Goal: Task Accomplishment & Management: Use online tool/utility

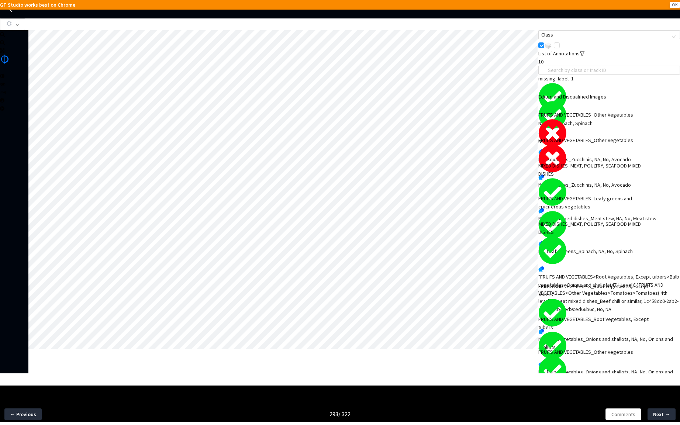
click at [637, 155] on div "NA, Squashes_Zucchinis, NA, No, Avocado" at bounding box center [609, 159] width 142 height 8
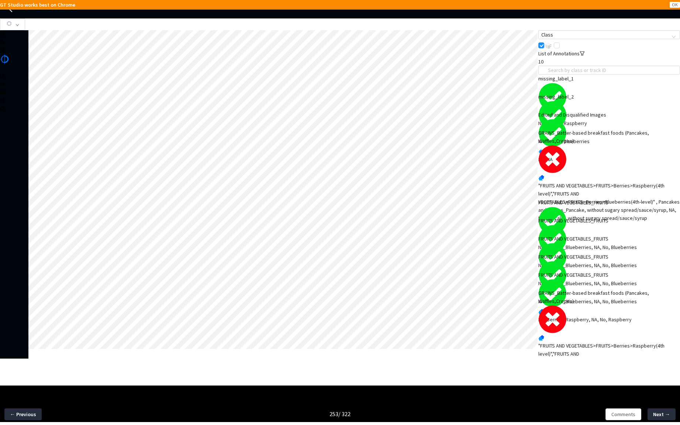
click at [591, 359] on div ""FRUITS AND VEGETABLES>FRUITS>Berries>Raspberry(4th level)","FRUITS AND VEGETAB…" at bounding box center [609, 366] width 142 height 49
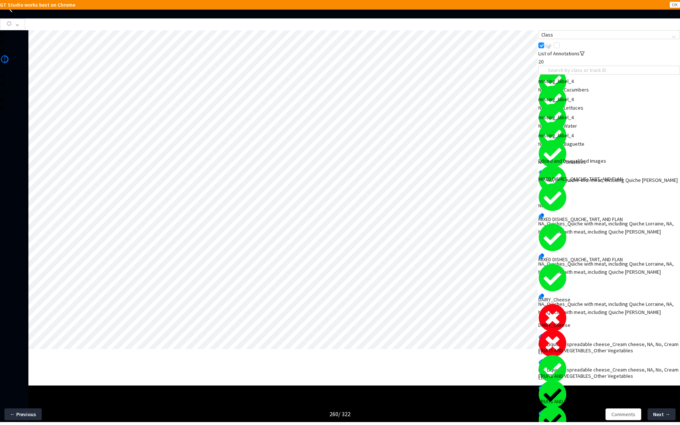
scroll to position [52, 0]
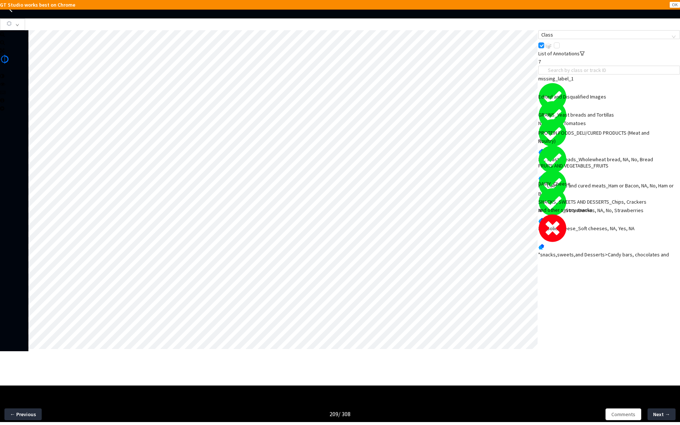
click at [583, 250] on div ""snacks,sweets,and Desserts>Candy bars, chocolates and Snack/Meal Bars>Chocolat…" at bounding box center [609, 270] width 142 height 41
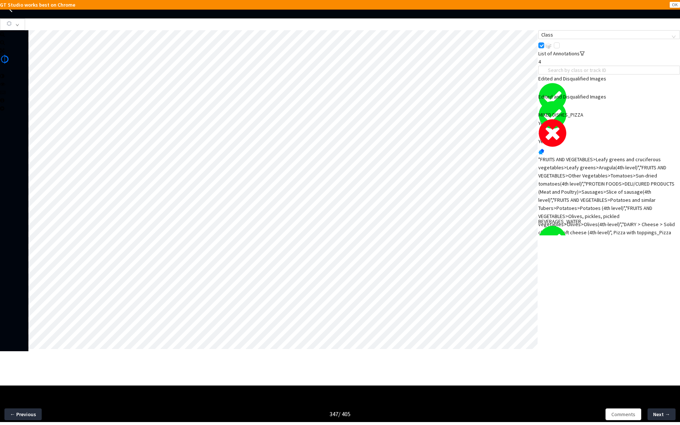
click at [564, 168] on div ""FRUITS AND VEGETABLES>Leafy greens and cruciferous vegetables>Leafy greens>Aru…" at bounding box center [609, 199] width 142 height 89
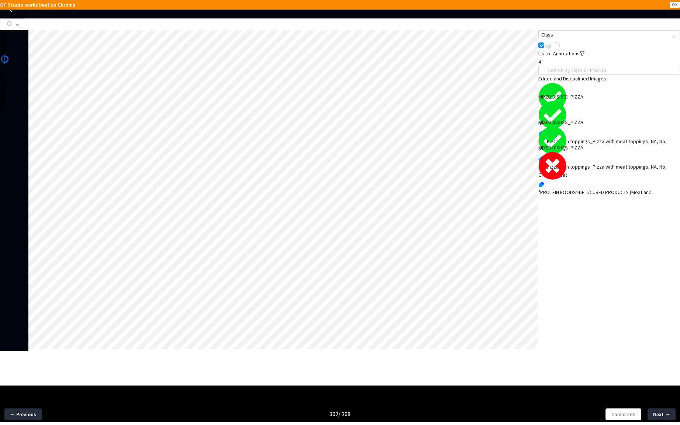
click at [590, 211] on div ""PROTEIN FOODS>DELI/CURED PRODUCTS (Meat and Poultry)>Cold cuts and cured meats…" at bounding box center [609, 208] width 142 height 41
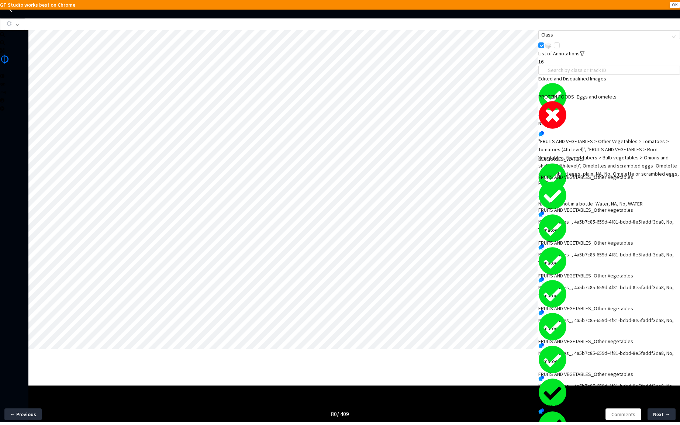
click at [577, 137] on div ""FRUITS AND VEGETABLES > Other Vegetables > Tomatoes > Tomatoes (4th-level)", "…" at bounding box center [609, 161] width 142 height 49
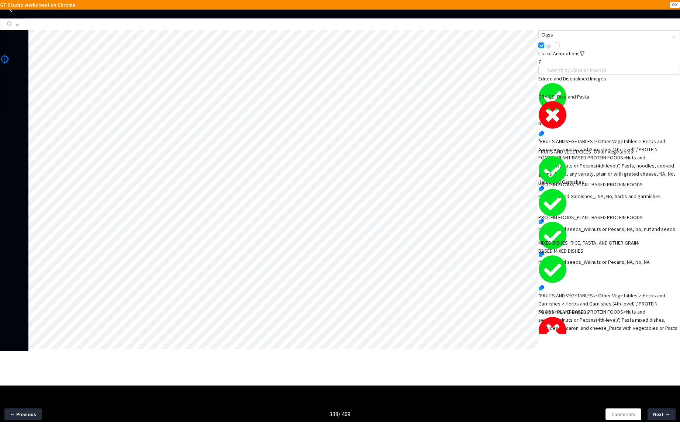
click at [585, 137] on div ""FRUITS AND VEGETABLES > Other Vegetables > Herbs and Garnishes > Herbs and Gar…" at bounding box center [609, 161] width 142 height 49
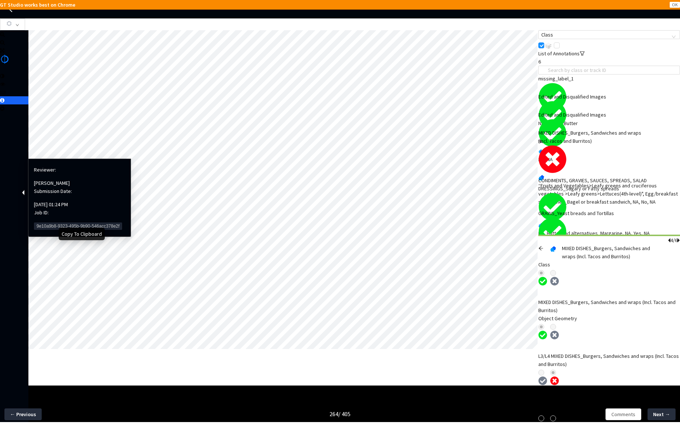
click at [50, 222] on span "9e10a9b8-9323-495b-9b90-546acc378e2f" at bounding box center [78, 225] width 88 height 7
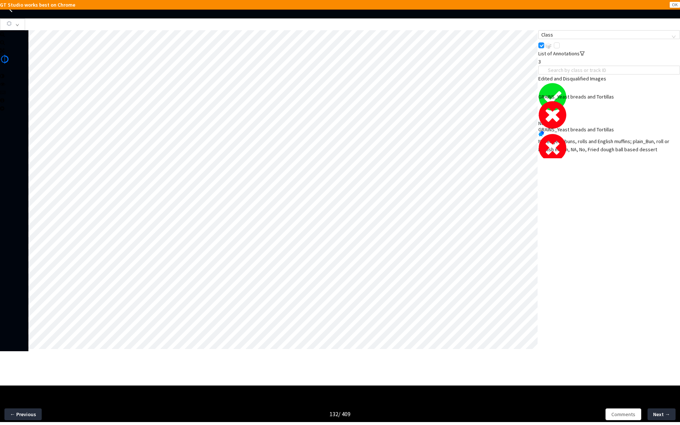
click at [588, 137] on div "NA, Bagels, buns, rolls and English muffins; plain_Bun, roll or English muffin,…" at bounding box center [609, 145] width 142 height 16
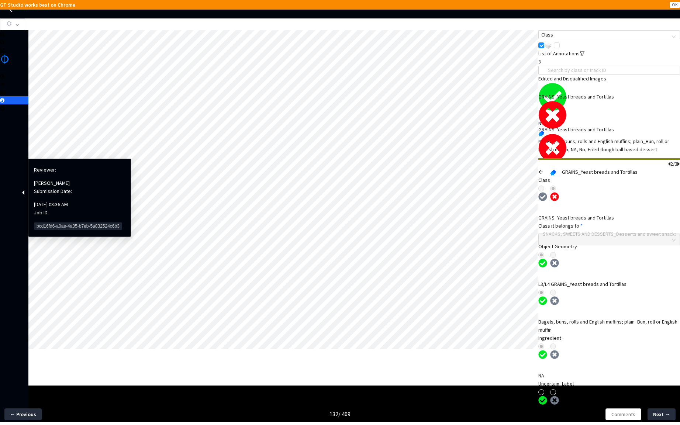
click at [43, 222] on span "bcd16fd6-a0ae-4a05-b7eb-5a832524c6b3" at bounding box center [78, 225] width 88 height 7
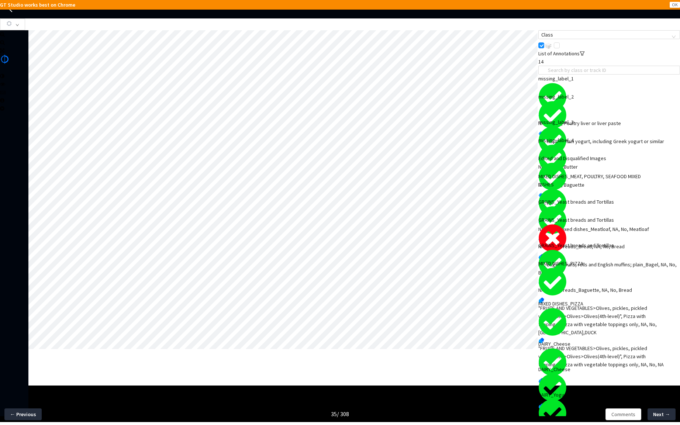
click at [574, 260] on div "NA, Bagels, buns, rolls and English muffins; plain_Bagel, NA, No, Bread" at bounding box center [609, 268] width 142 height 16
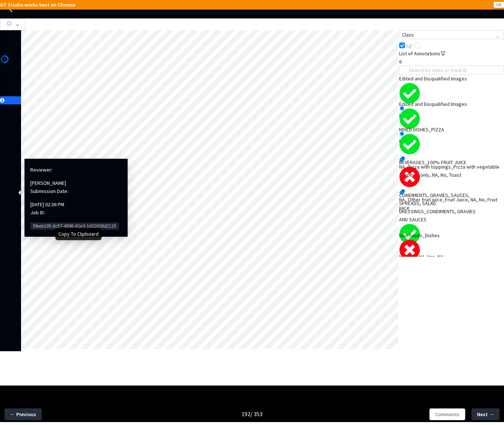
click at [36, 222] on span "5feeb195-8c57-4696-81e3-1d32638d2115" at bounding box center [74, 225] width 89 height 7
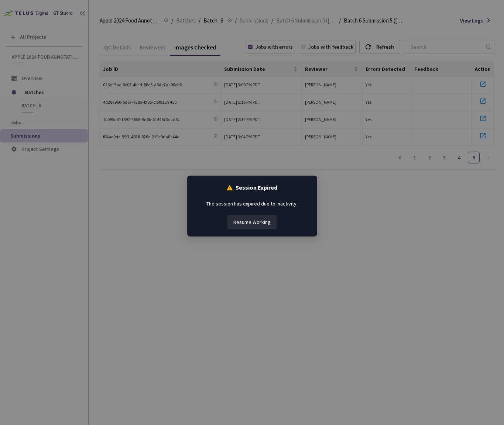
click at [157, 140] on div "Session Expired The session has expired due to inactivity. Resume Working" at bounding box center [252, 212] width 504 height 425
click at [247, 219] on button "Resume Working" at bounding box center [251, 222] width 49 height 14
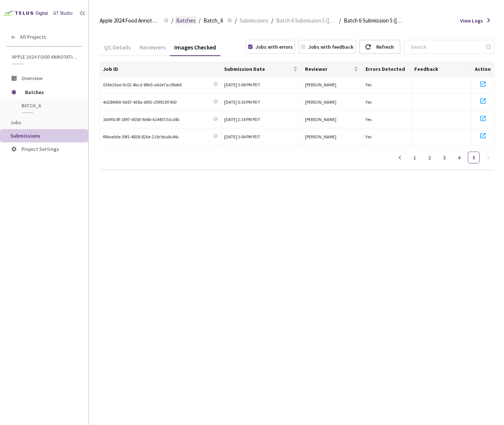
click at [191, 20] on span "Batches" at bounding box center [186, 20] width 20 height 9
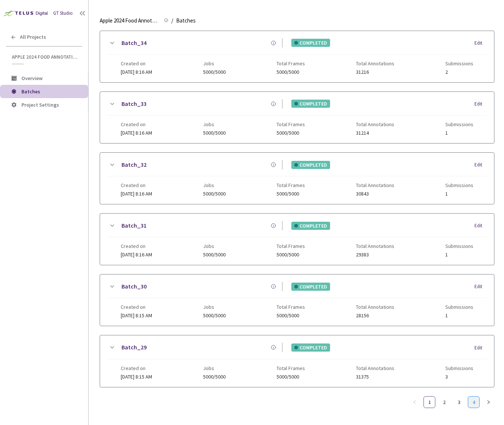
scroll to position [515, 0]
click at [459, 400] on link "3" at bounding box center [458, 402] width 11 height 11
click at [469, 398] on link "4" at bounding box center [473, 402] width 11 height 11
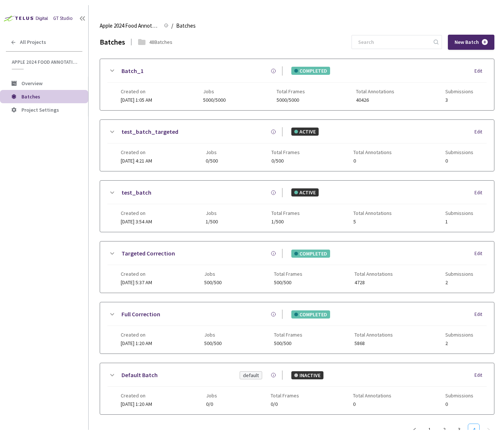
scroll to position [0, 0]
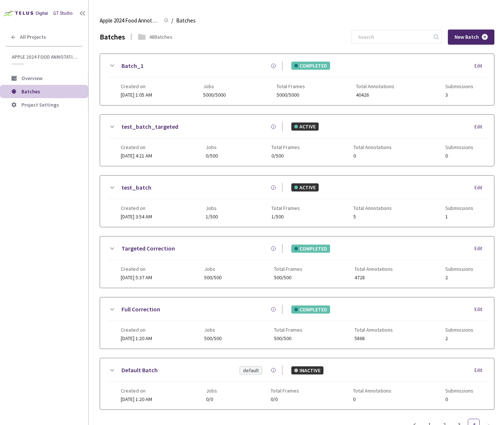
click at [112, 65] on icon at bounding box center [111, 65] width 9 height 9
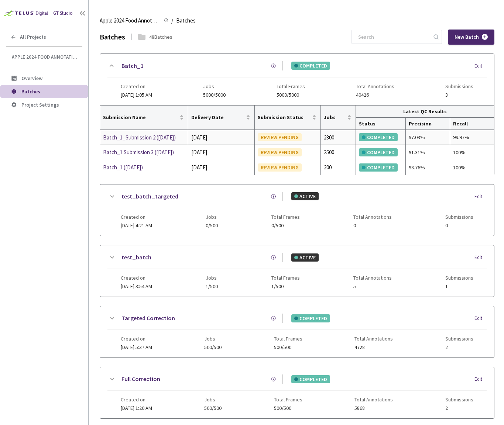
click at [161, 140] on div "Batch_1_Submission 2 (03-07-25)" at bounding box center [142, 137] width 78 height 9
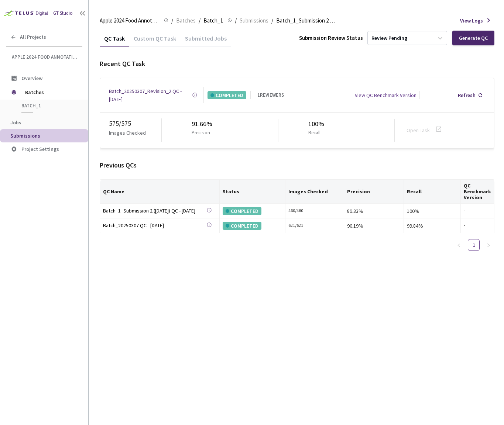
click at [184, 43] on div "Submitted Jobs" at bounding box center [205, 41] width 51 height 13
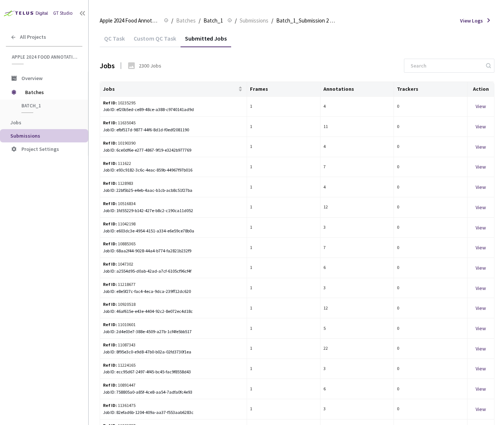
click at [166, 43] on div "Custom QC Task" at bounding box center [154, 41] width 51 height 13
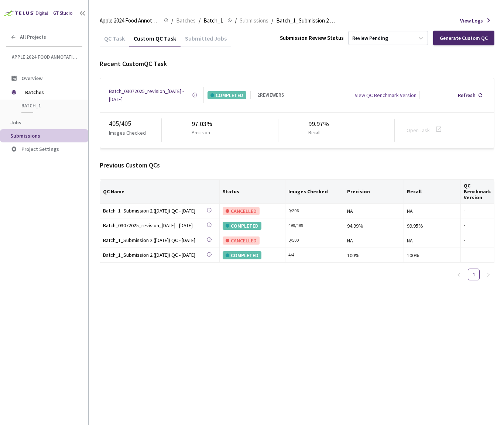
click at [156, 91] on div "Batch_03072025_revision_4 - 07 Sep, 2025" at bounding box center [150, 95] width 83 height 16
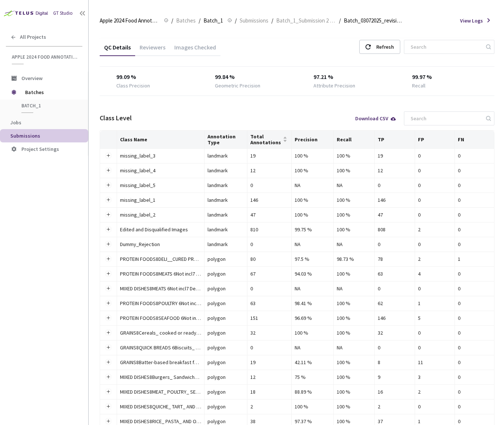
click at [183, 55] on div "Images Checked" at bounding box center [195, 50] width 51 height 13
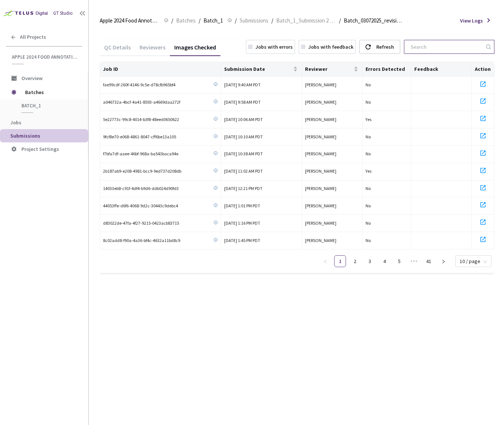
click at [422, 45] on input at bounding box center [445, 46] width 79 height 13
paste input "b3c17fff-98f0-4d7e-a9e2-ff486fc13ec9"
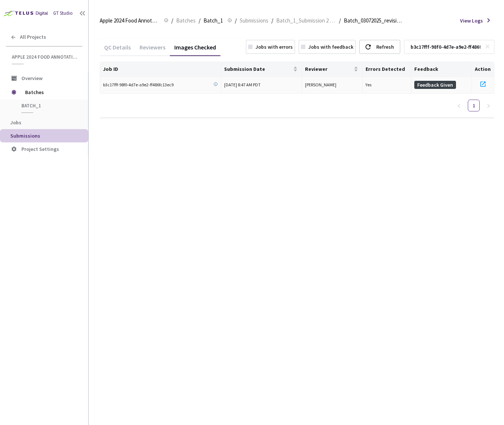
type input "b3c17fff-98f0-4d7e-a9e2-ff486fc13ec9"
click at [482, 84] on icon at bounding box center [482, 84] width 9 height 9
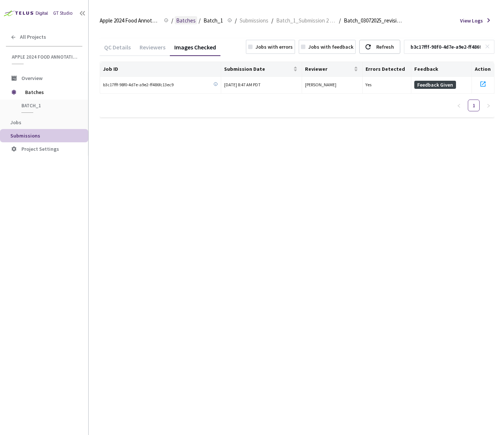
click at [188, 23] on span "Batches" at bounding box center [186, 20] width 20 height 9
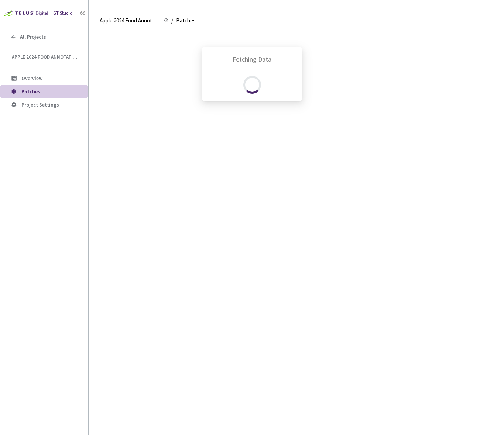
scroll to position [18, 0]
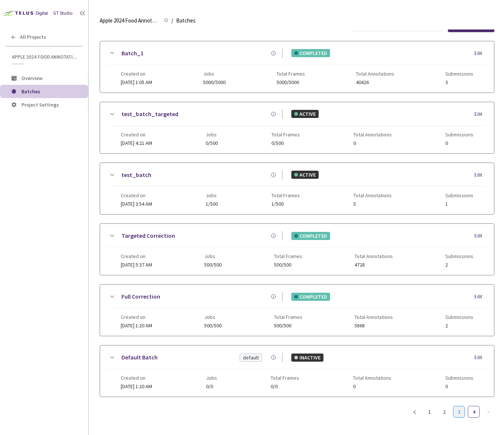
click at [458, 408] on link "3" at bounding box center [458, 412] width 11 height 11
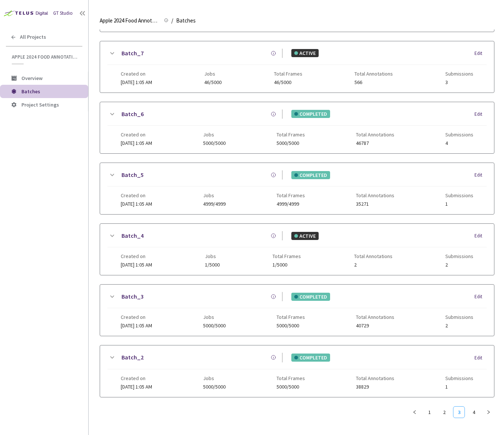
scroll to position [505, 0]
click at [108, 353] on icon at bounding box center [111, 357] width 9 height 9
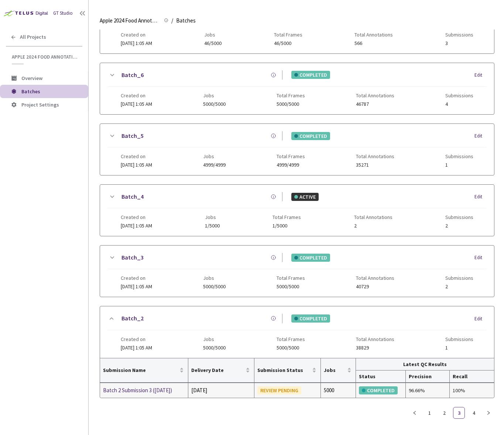
scroll to position [539, 0]
click at [144, 395] on td "Batch 2 Submission 3 ([DATE])" at bounding box center [144, 391] width 88 height 15
click at [142, 391] on div "Batch 2 Submission 3 ([DATE])" at bounding box center [142, 391] width 78 height 9
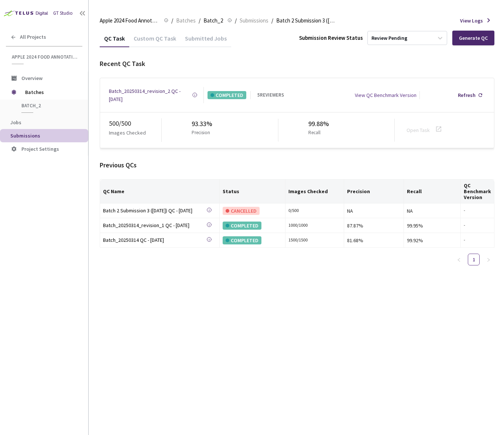
click at [151, 35] on div "Custom QC Task" at bounding box center [154, 41] width 51 height 13
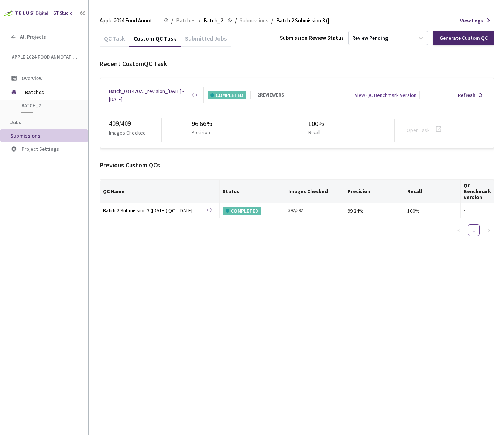
click at [134, 90] on div "Batch_03142025_revision_[DATE] - [DATE]" at bounding box center [150, 95] width 83 height 16
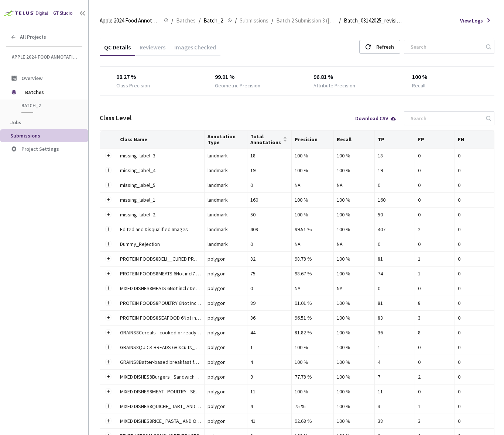
click at [186, 51] on div "Images Checked" at bounding box center [195, 50] width 51 height 13
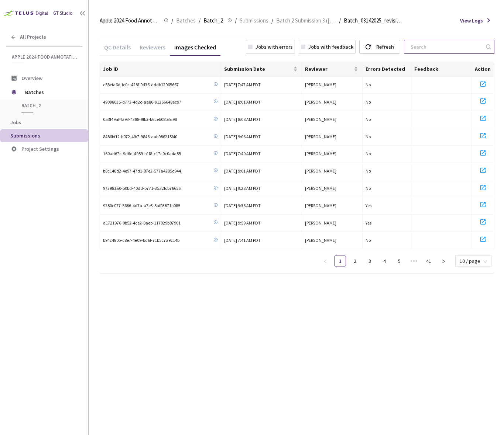
click at [422, 44] on input at bounding box center [445, 46] width 79 height 13
paste input "d24efd5a-64fd-47cf-bd0d-e3813153f65f 88a89360-d088-4507-9dff-a48c7118924e"
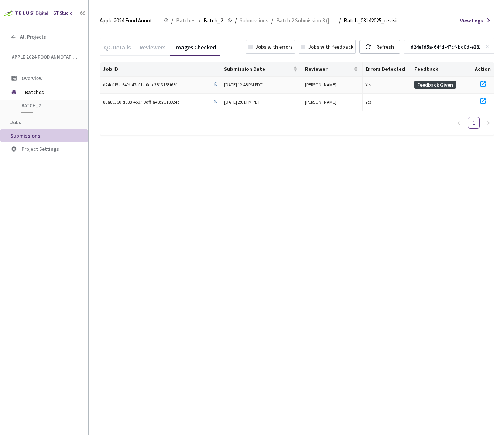
type input "d24efd5a-64fd-47cf-bd0d-e3813153f65f 88a89360-d088-4507-9dff-a48c7118924e"
click at [483, 82] on icon at bounding box center [482, 84] width 9 height 9
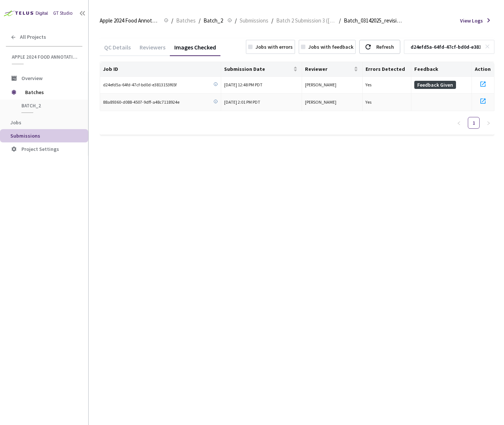
click at [482, 100] on icon at bounding box center [482, 101] width 9 height 9
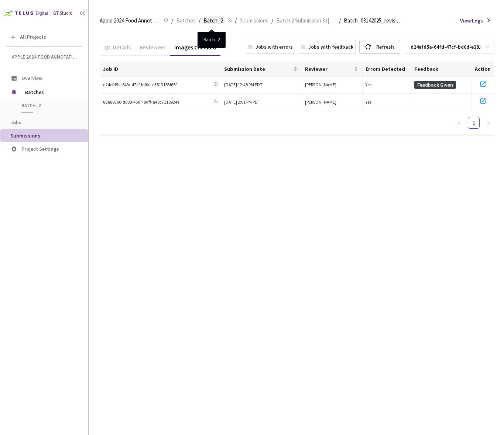
click at [212, 22] on span "Batch_2" at bounding box center [213, 20] width 20 height 9
click at [210, 20] on span "Batch_2" at bounding box center [213, 20] width 20 height 9
click at [183, 21] on span "Batches" at bounding box center [186, 20] width 20 height 9
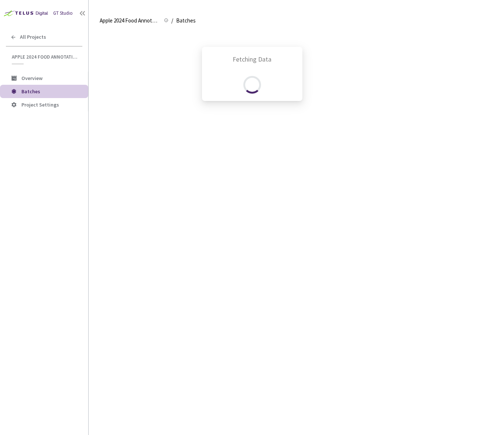
scroll to position [505, 0]
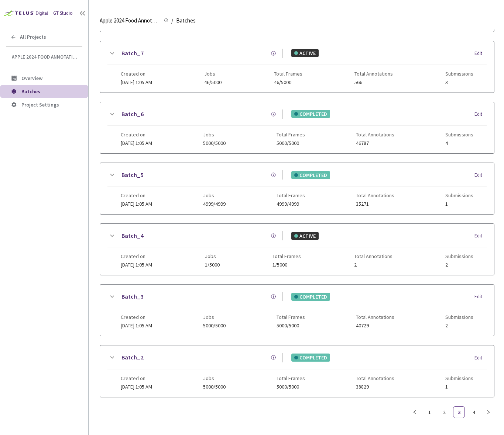
click at [109, 293] on icon at bounding box center [111, 297] width 9 height 9
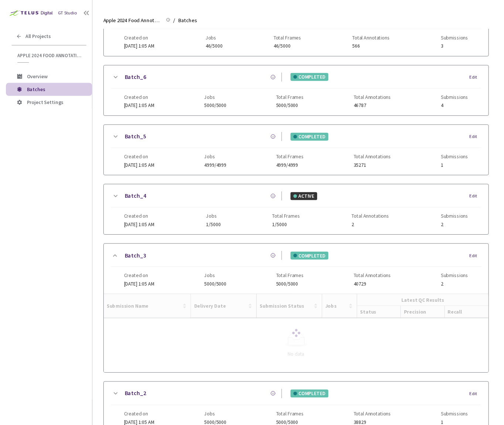
scroll to position [552, 0]
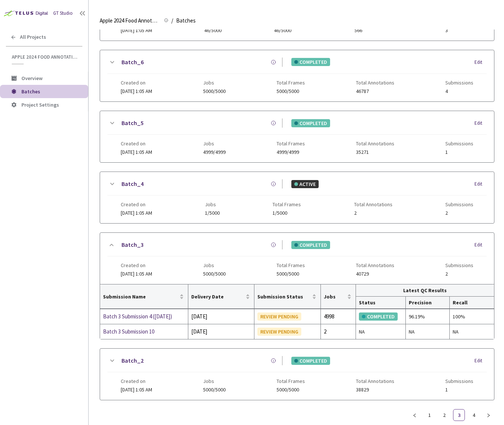
click at [113, 125] on icon at bounding box center [111, 123] width 9 height 9
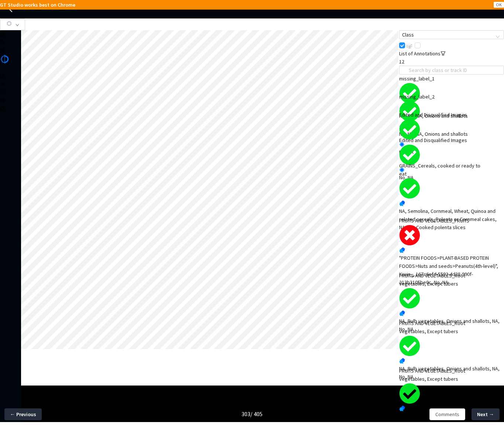
click at [425, 258] on div ""PROTEIN FOODS>PLANT-BASED PROTEIN FOODS>Nuts and seeds>Peanuts(4th-level)", Ki…" at bounding box center [451, 270] width 105 height 32
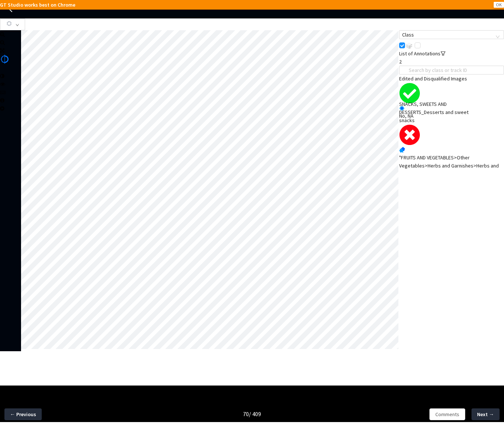
click at [469, 124] on div "SNACKS, SWEETS AND DESSERTS_Desserts and sweet snacks" at bounding box center [441, 112] width 84 height 24
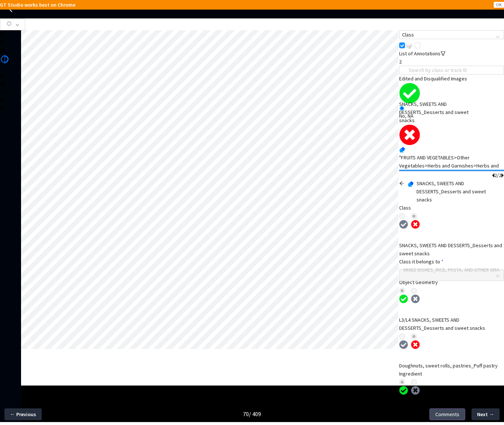
click at [446, 414] on span "Comments" at bounding box center [447, 414] width 24 height 8
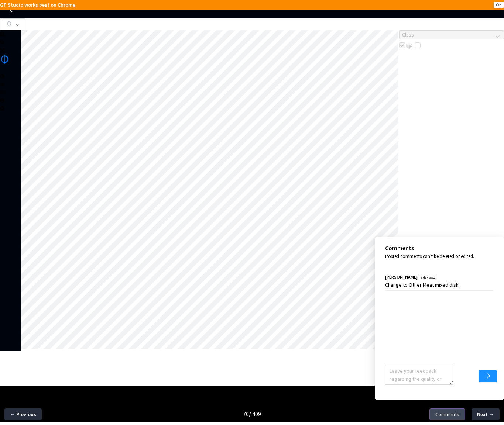
click at [446, 414] on span "Comments" at bounding box center [447, 414] width 24 height 8
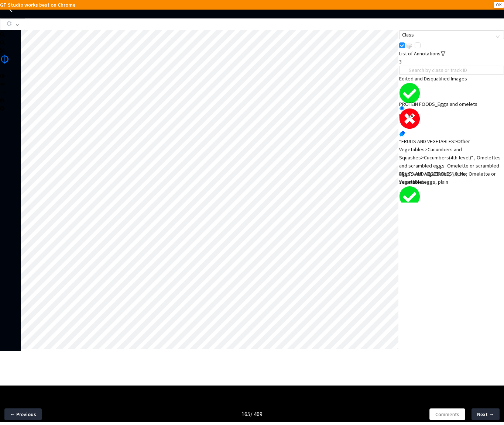
click at [436, 140] on div "“FRUITS AND VEGETABLES>Other Vegetables>Cucumbers and Squashes>Cucumbers(4th-le…" at bounding box center [451, 161] width 105 height 49
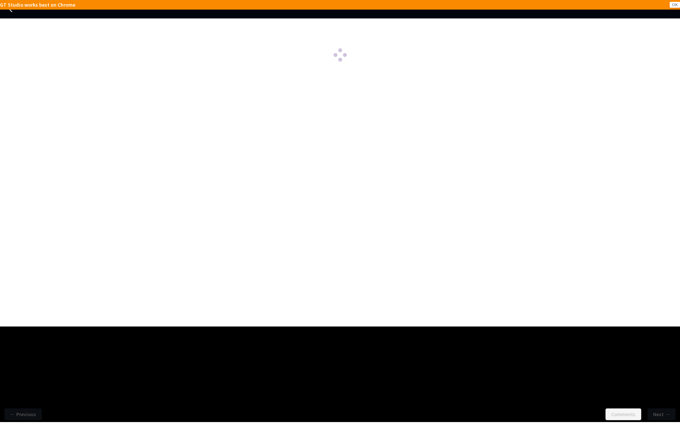
click at [675, 6] on button "OK" at bounding box center [675, 5] width 10 height 6
click at [676, 6] on button "OK" at bounding box center [675, 5] width 10 height 6
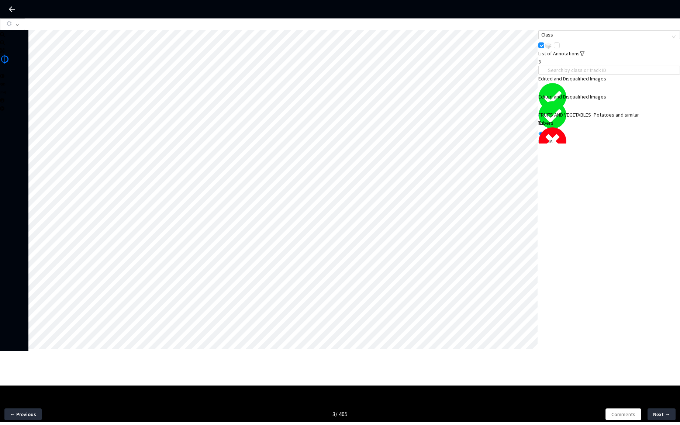
click at [625, 163] on div "NA, Sweet Potatoes_Sweet potato, non fried, NA, No, Mashed Sweet Potatoes" at bounding box center [609, 171] width 142 height 16
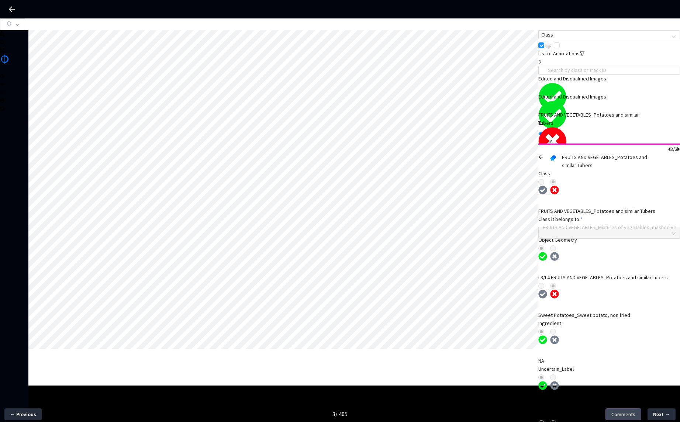
click at [631, 410] on span "Comments" at bounding box center [623, 414] width 24 height 8
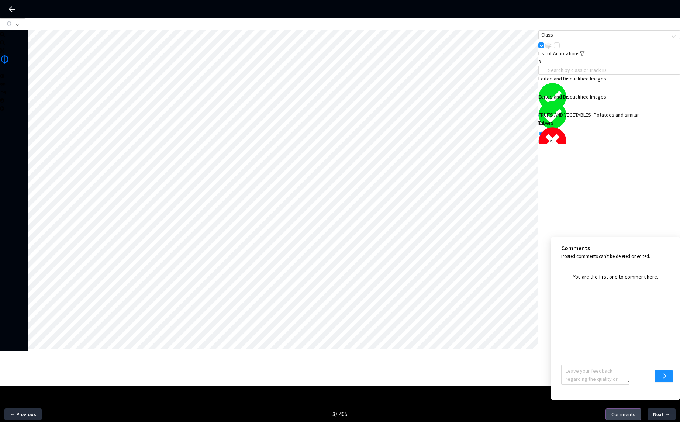
click at [631, 415] on span "Comments" at bounding box center [623, 414] width 24 height 8
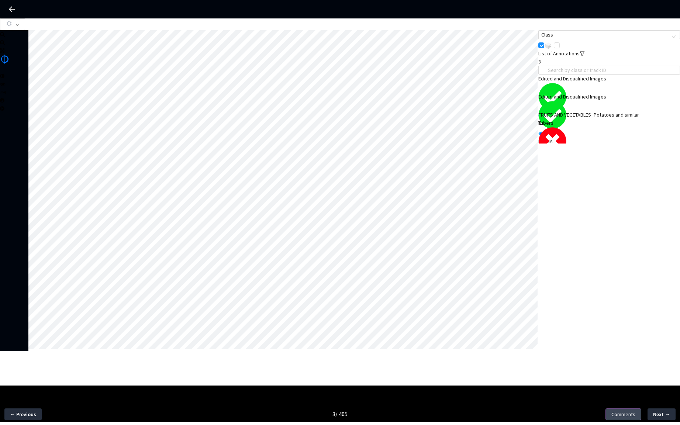
click at [631, 415] on span "Comments" at bounding box center [623, 414] width 24 height 8
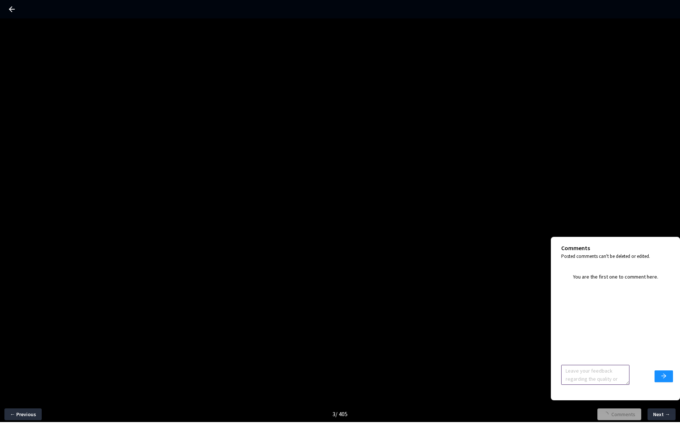
click at [605, 378] on textarea at bounding box center [595, 375] width 68 height 20
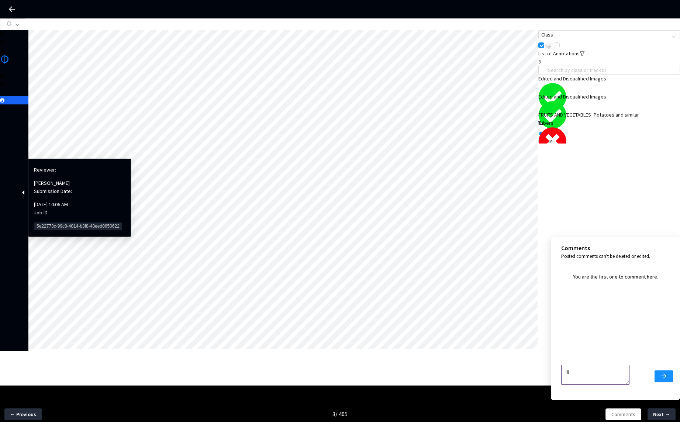
type textarea "Ig"
click at [58, 222] on span "5e22773c-99c8-4014-b3f8-48eed0650622" at bounding box center [78, 225] width 88 height 7
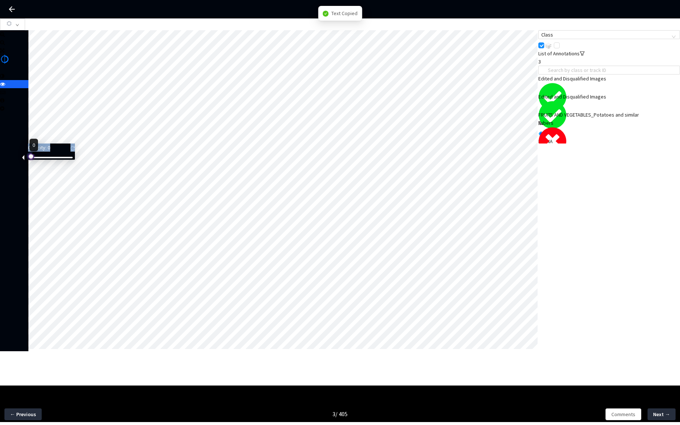
drag, startPoint x: 45, startPoint y: 162, endPoint x: 26, endPoint y: 162, distance: 19.2
click at [26, 162] on div "Opacity : 0" at bounding box center [49, 154] width 51 height 20
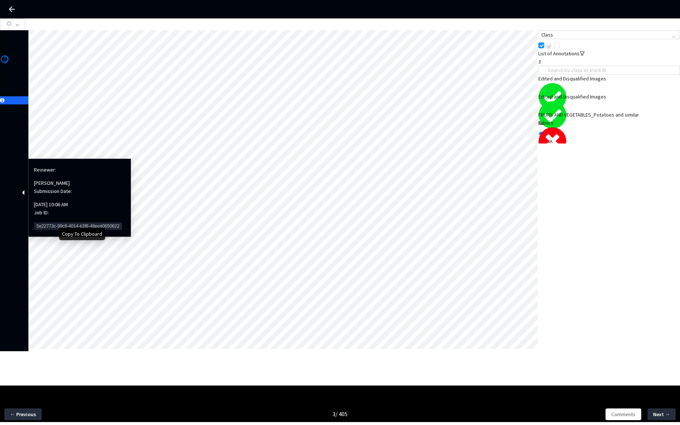
click at [44, 222] on span "5e22773c-99c8-4014-b3f8-48eed0650622" at bounding box center [78, 225] width 88 height 7
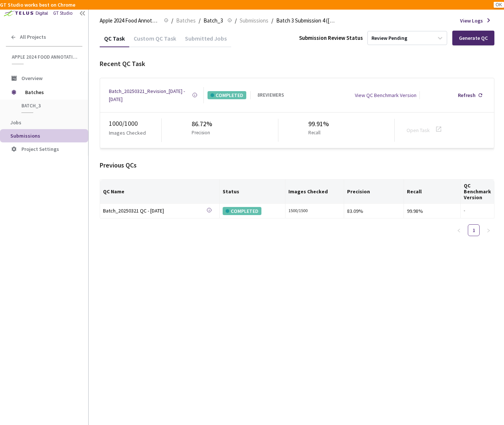
click at [160, 42] on div "Custom QC Task" at bounding box center [154, 41] width 51 height 13
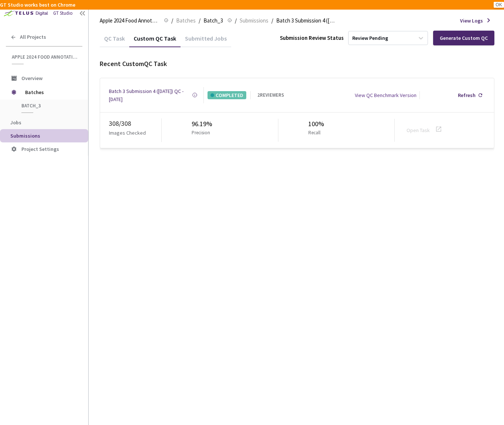
click at [166, 93] on div "Batch 3 Submission 4 (03-21-25) QC - 15 Sep, 2025" at bounding box center [150, 95] width 83 height 16
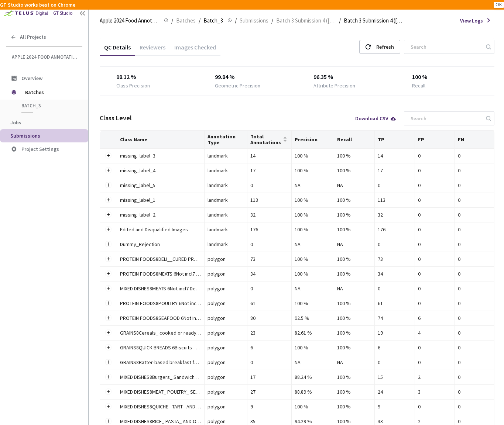
click at [192, 52] on div "Images Checked" at bounding box center [195, 50] width 51 height 13
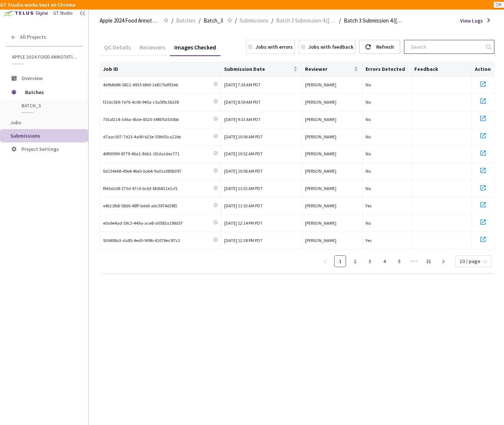
click at [433, 49] on input at bounding box center [445, 46] width 79 height 13
paste input "f2e919d0-e60b-4e78-94c2-fe9f6b3a44de"
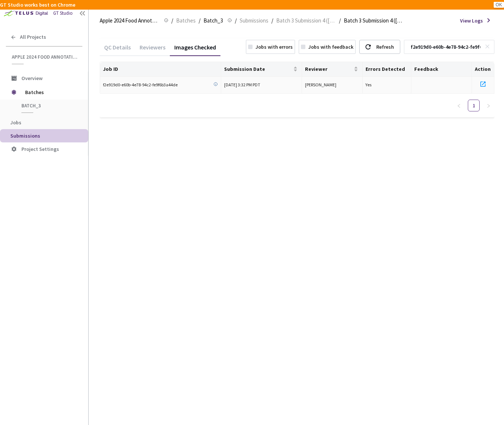
type input "f2e919d0-e60b-4e78-94c2-fe9f6b3a44de"
click at [484, 82] on icon at bounding box center [482, 84] width 5 height 5
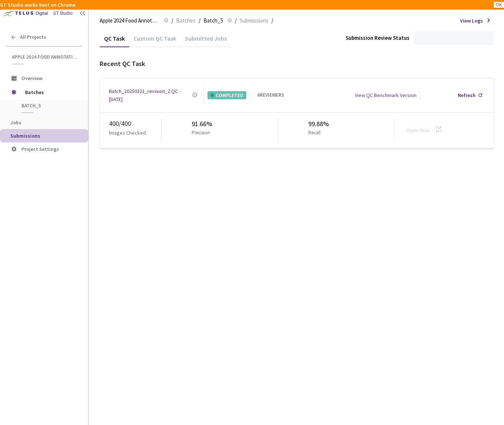
click at [159, 87] on div "Batch_20250321_revision_2 QC - [DATE]" at bounding box center [150, 95] width 83 height 16
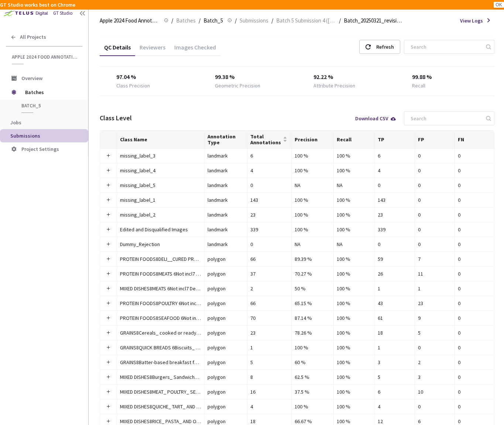
click at [201, 51] on div "Images Checked" at bounding box center [195, 50] width 51 height 13
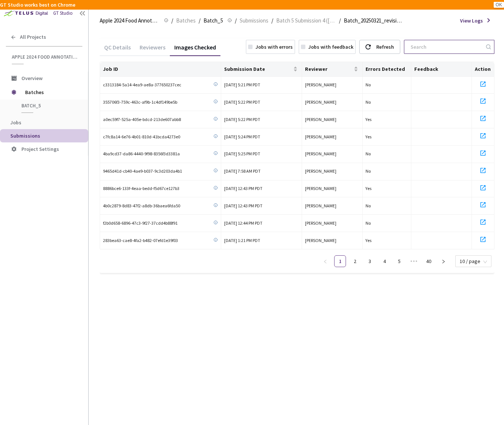
click at [423, 48] on input at bounding box center [445, 46] width 79 height 13
paste input "88991c6d-97b3-49bd-9844-bd64f858fd42"
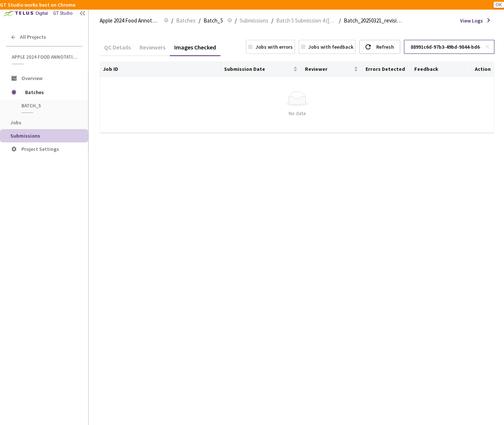
type input "88991c6d-97b3-49bd-9844-bd64f858fd42"
click at [489, 47] on icon at bounding box center [486, 46] width 5 height 5
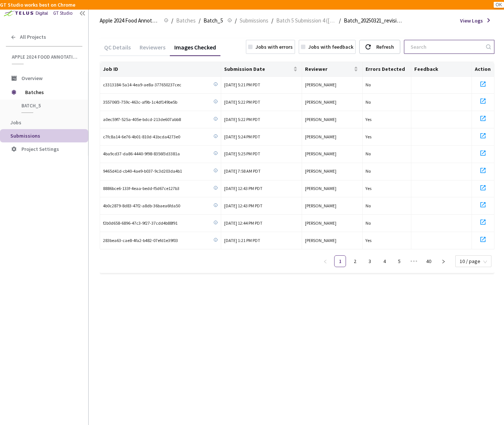
click at [465, 47] on input at bounding box center [445, 46] width 79 height 13
paste input "88991c6d-97b3-49bd-9844-bd64f858fd42"
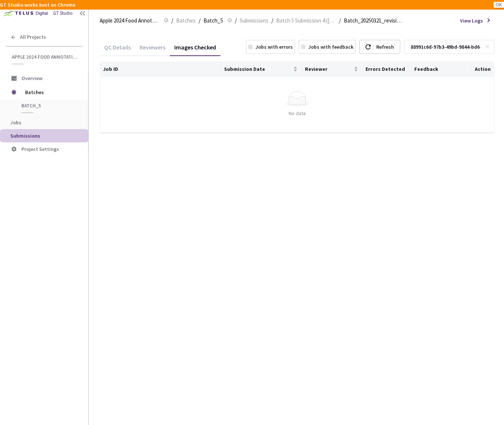
type input "88991c6d-97b3-49bd-9844-bd64f858fd42"
click at [487, 45] on icon at bounding box center [486, 46] width 5 height 5
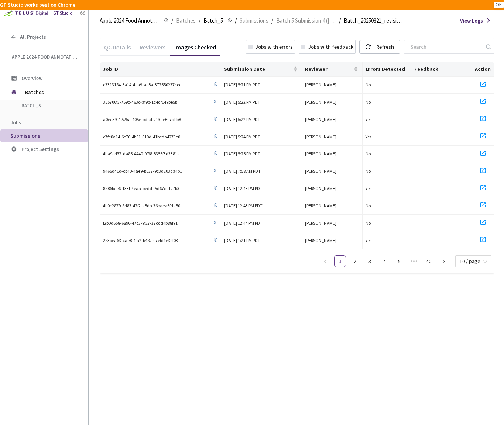
click at [272, 48] on div "Jobs with errors" at bounding box center [273, 47] width 37 height 8
click at [299, 25] on div "Apple 2024 Food Annotation Correction Apple 2024 Food Annotation Correction / B…" at bounding box center [297, 21] width 394 height 18
click at [296, 20] on span "Batch 5 Submission 4 ([DATE])" at bounding box center [306, 20] width 60 height 9
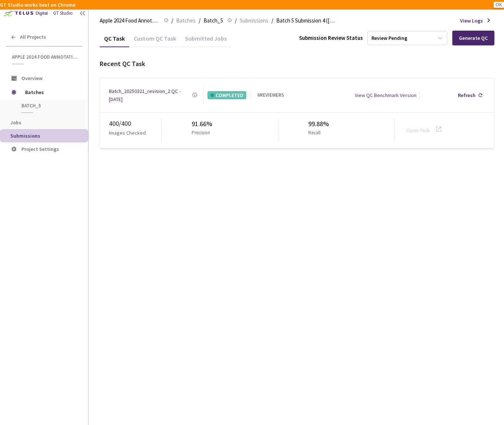
click at [167, 39] on div "Custom QC Task" at bounding box center [154, 41] width 51 height 13
click at [156, 88] on div "Batch 5 Submission 4 (03-21-25) QC - 15 Sep, 2025" at bounding box center [150, 95] width 83 height 16
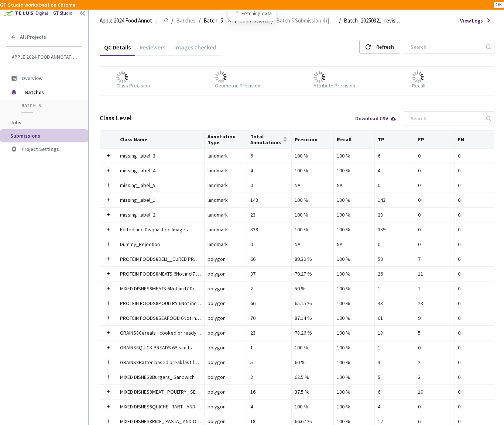
click at [203, 48] on div "Images Checked" at bounding box center [195, 50] width 51 height 13
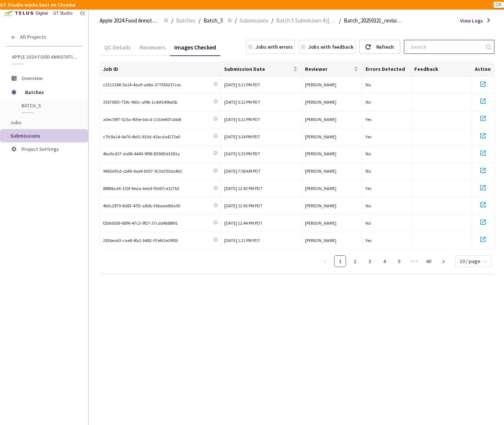
click at [428, 49] on input at bounding box center [445, 46] width 79 height 13
paste input "88991c6d-97b3-49bd-9844-bd64f858fd42"
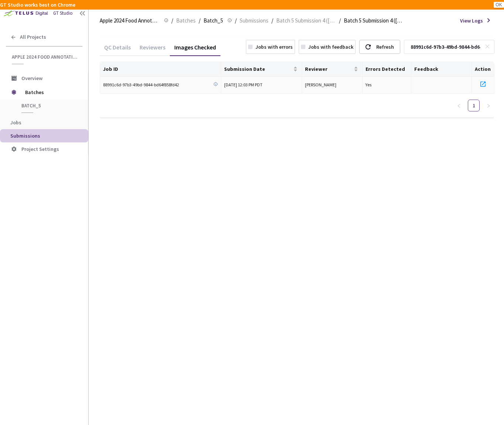
type input "88991c6d-97b3-49bd-9844-bd64f858fd42"
click at [483, 84] on icon at bounding box center [482, 84] width 9 height 9
click at [342, 4] on div "GT Studio works best on Chrome" at bounding box center [244, 5] width 489 height 8
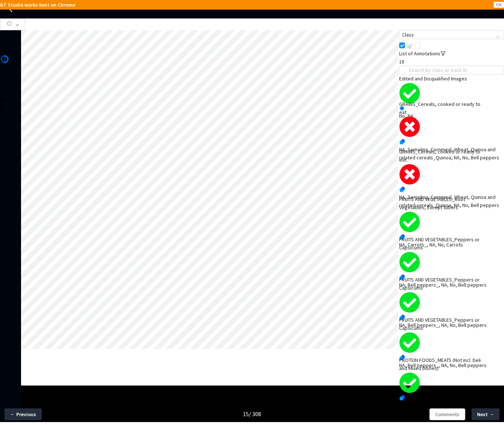
click at [436, 145] on div "NA, Semolina, Cornmeal, Wheat, Quinoa and related cereals_Quinoa, NA, No, Bell …" at bounding box center [451, 153] width 105 height 16
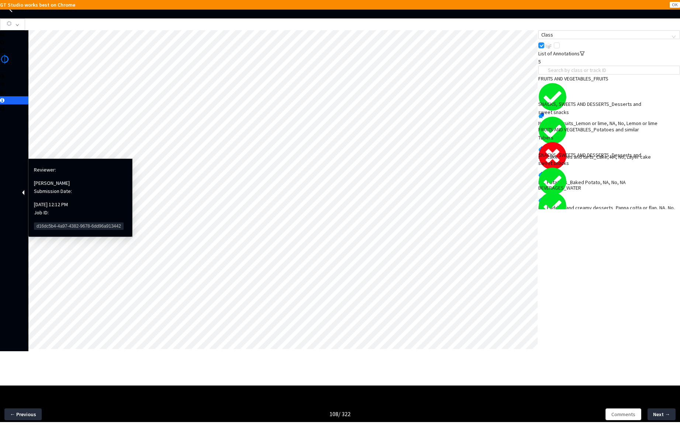
click at [42, 222] on span "d16dc5b4-4a97-4382-9678-6dd96a913442" at bounding box center [79, 225] width 90 height 7
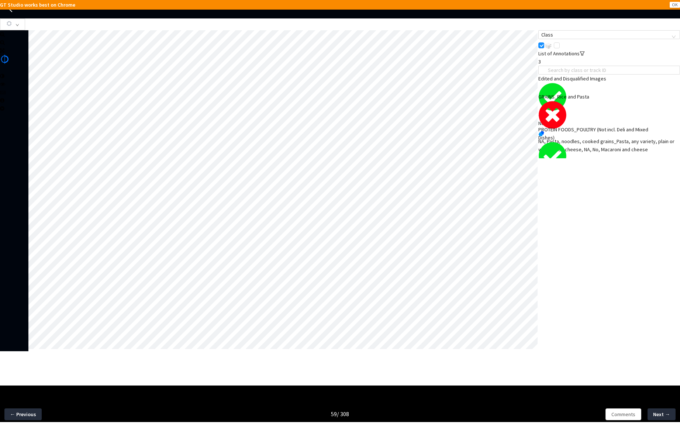
click at [563, 101] on div "GRAINS_Rice and Pasta" at bounding box center [594, 97] width 113 height 8
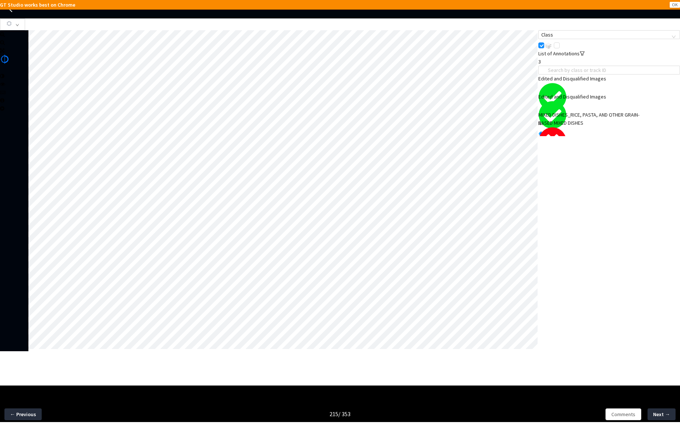
click at [574, 136] on div "List of Annotations 3 Edited and Disqualified Images No, NA Edited and Disquali…" at bounding box center [609, 92] width 142 height 87
click at [574, 163] on div "NA, Macaroni and cheese_, NA, No, Corn" at bounding box center [609, 167] width 142 height 8
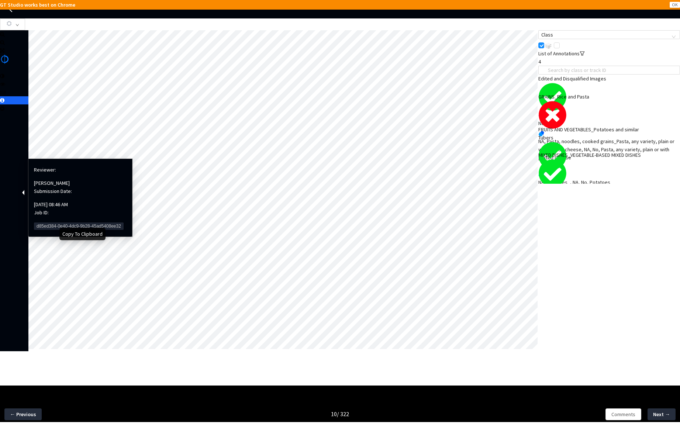
click at [49, 222] on span "d85ed384-0e40-4dc9-9b28-45ad5408ee32" at bounding box center [79, 225] width 90 height 7
